Goal: Transaction & Acquisition: Subscribe to service/newsletter

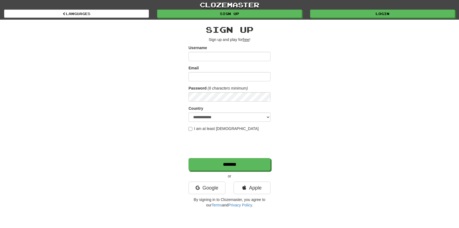
click at [53, 60] on div "**********" at bounding box center [229, 105] width 459 height 211
